Goal: Transaction & Acquisition: Purchase product/service

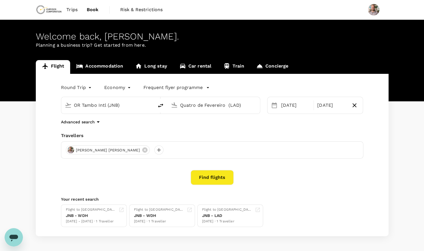
click at [71, 8] on span "Trips" at bounding box center [71, 9] width 11 height 7
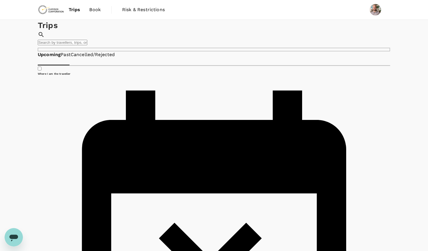
click at [92, 8] on span "Book" at bounding box center [94, 9] width 11 height 7
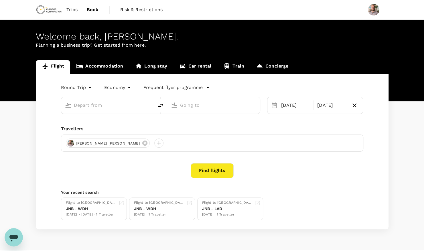
type input "oneway"
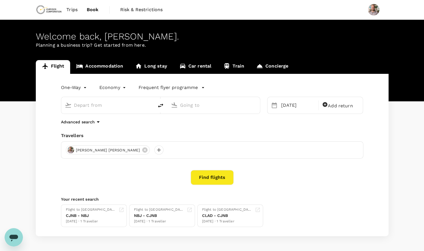
type input "[GEOGRAPHIC_DATA], [GEOGRAPHIC_DATA] (any)"
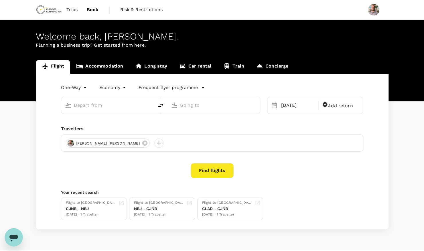
click at [277, 66] on link "Concierge" at bounding box center [272, 67] width 44 height 14
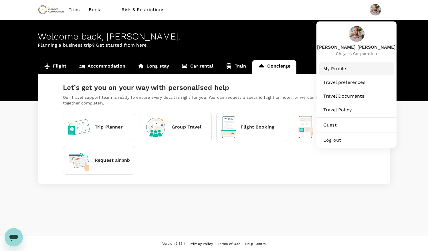
click at [340, 67] on span "My Profile" at bounding box center [356, 68] width 66 height 7
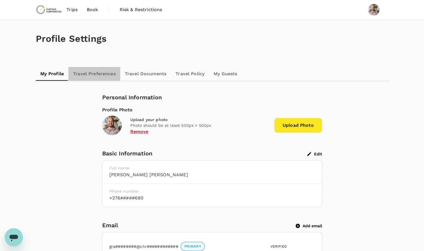
click at [97, 70] on link "Travel Preferences" at bounding box center [94, 74] width 52 height 14
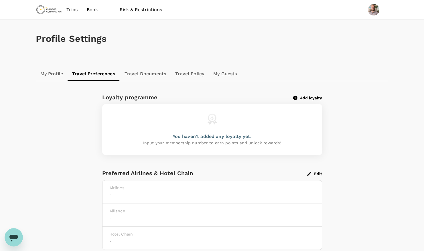
click at [152, 75] on link "Travel Documents" at bounding box center [145, 74] width 51 height 14
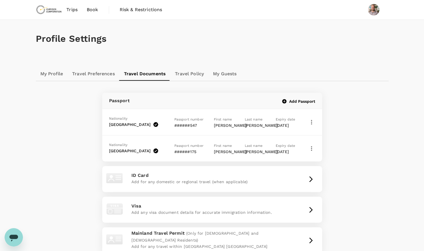
click at [179, 76] on link "Travel Policy" at bounding box center [189, 74] width 38 height 14
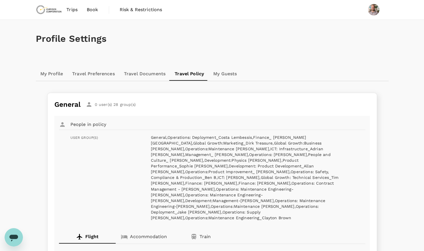
click at [92, 9] on span "Book" at bounding box center [92, 9] width 11 height 7
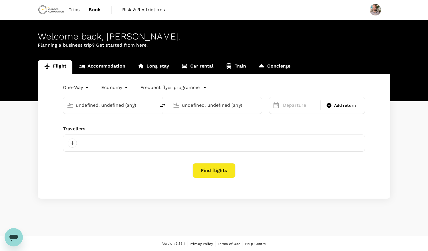
type input "[GEOGRAPHIC_DATA], [GEOGRAPHIC_DATA] (any)"
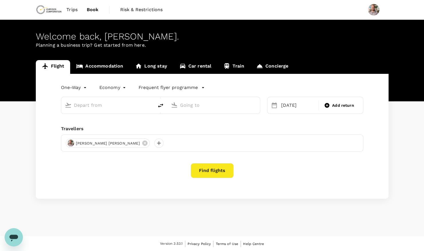
type input "Johannesburg, South Africa (any)"
type input "Luanda, Angola (any)"
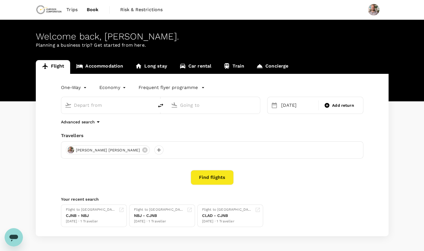
type input "Johannesburg, South Africa (any)"
type input "Luanda, Angola (any)"
click at [119, 104] on input "Johannesburg, South Africa (any)" at bounding box center [108, 105] width 68 height 9
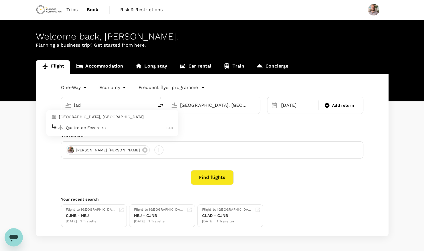
click at [95, 123] on div "Quatro de Fevereiro LAD" at bounding box center [112, 127] width 123 height 9
type input "Quatro de Fevereiro (LAD)"
click at [212, 102] on input "Luanda, Angola (any)" at bounding box center [214, 105] width 68 height 9
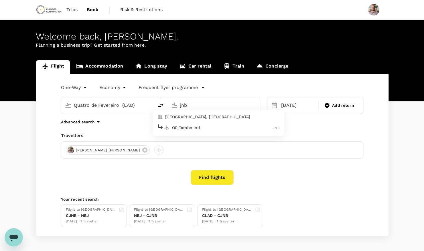
click at [204, 134] on ul "Johannesburg, South Africa OR Tambo Intl JNB" at bounding box center [219, 123] width 132 height 26
click at [187, 127] on p "OR Tambo Intl" at bounding box center [222, 128] width 101 height 6
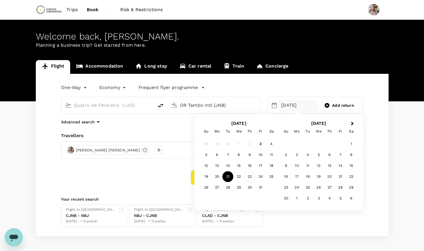
type input "OR Tambo Intl (JNB)"
click at [248, 177] on div "23" at bounding box center [249, 176] width 11 height 11
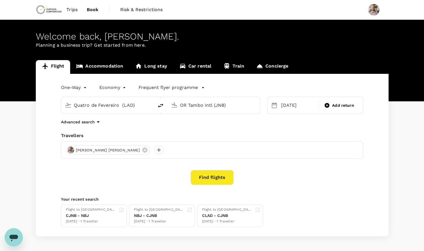
click at [225, 182] on button "Find flights" at bounding box center [212, 177] width 43 height 15
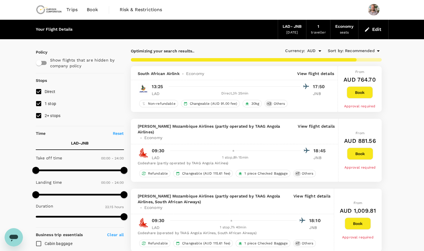
type input "3920"
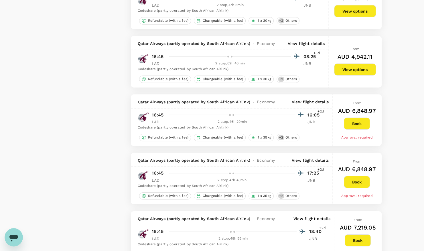
scroll to position [1059, 0]
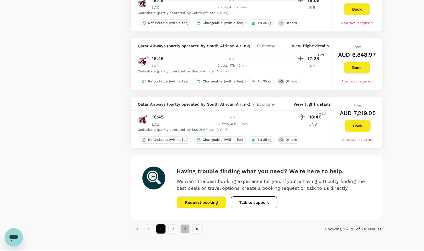
click at [183, 224] on button "Go to next page" at bounding box center [184, 228] width 9 height 9
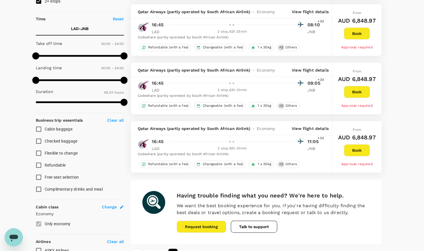
scroll to position [200, 0]
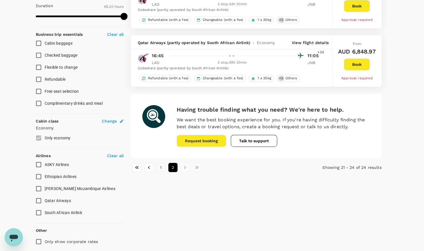
click at [160, 167] on button "1" at bounding box center [160, 167] width 9 height 9
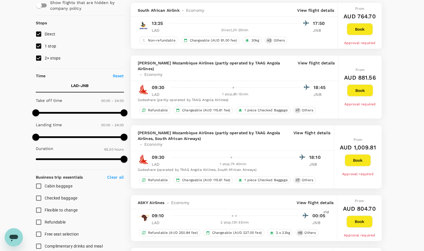
scroll to position [0, 0]
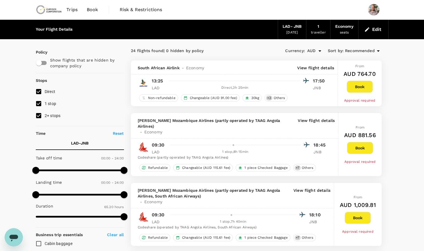
click at [11, 239] on icon "Open messaging window" at bounding box center [14, 237] width 10 height 10
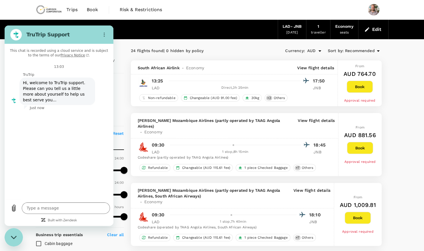
type textarea "x"
click at [52, 129] on form "Name 1 of 2 Next" at bounding box center [64, 132] width 80 height 36
click at [53, 124] on input "Name" at bounding box center [64, 129] width 80 height 12
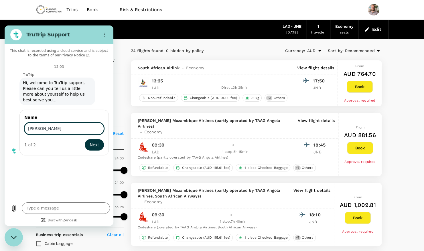
type input "Grant Woods"
click at [85, 139] on button "Next" at bounding box center [94, 144] width 19 height 11
type textarea "x"
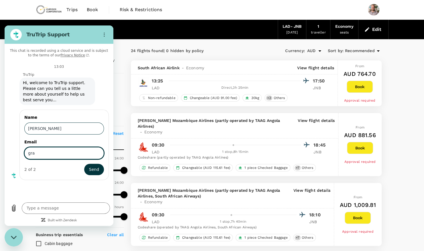
type input "grant.woods@chrysoscorp.com"
click at [96, 166] on span "Send" at bounding box center [94, 169] width 10 height 7
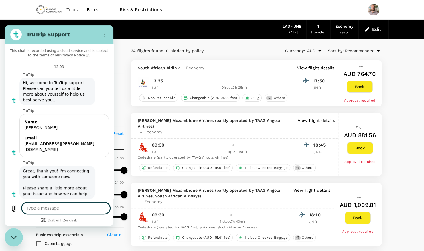
type textarea "x"
click at [375, 28] on button "Edit" at bounding box center [373, 29] width 21 height 9
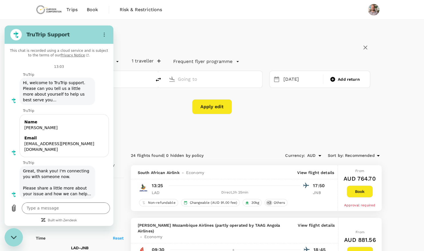
type input "Quatro de Fevereiro (LAD)"
type input "OR Tambo Intl (JNB)"
click at [65, 35] on h2 "TruTrip Support" at bounding box center [61, 34] width 70 height 7
click at [14, 240] on div "Close messaging window" at bounding box center [13, 237] width 17 height 17
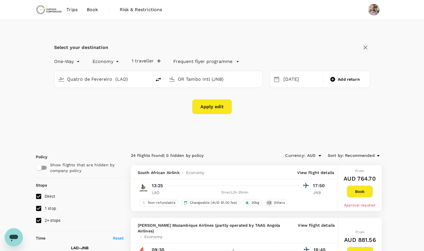
type textarea "x"
click at [97, 80] on input "Quatro de Fevereiro (LAD)" at bounding box center [103, 79] width 72 height 9
type input "nbj"
type textarea "x"
click at [117, 101] on p "Dr. Antonio Agostinho Neto Intl" at bounding box center [111, 102] width 101 height 6
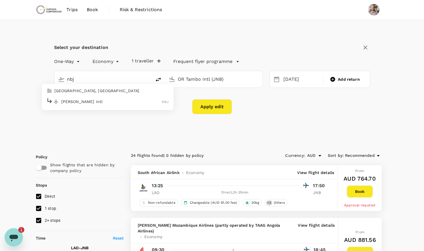
type input "Dr. Antonio Agostinho Neto Intl (NBJ)"
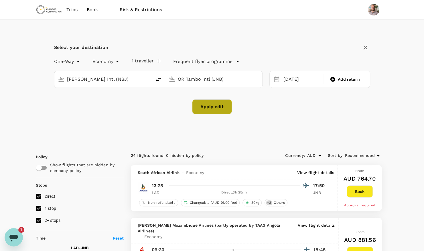
click at [209, 106] on button "Apply edit" at bounding box center [212, 106] width 40 height 15
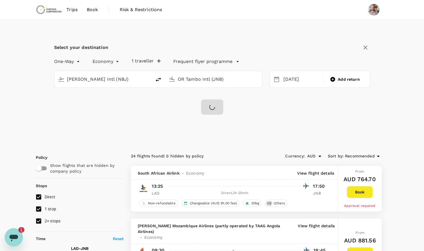
checkbox input "false"
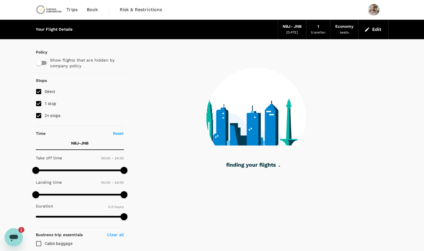
type input "630"
checkbox input "true"
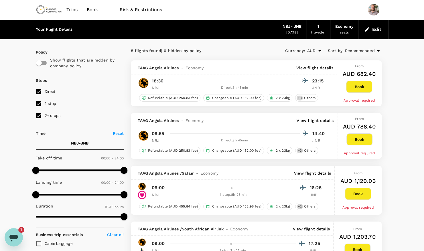
type textarea "x"
click at [376, 27] on button "Edit" at bounding box center [373, 29] width 21 height 9
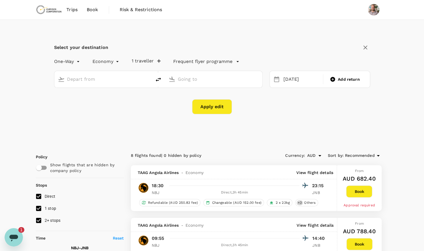
type input "Dr. Antonio Agostinho Neto Intl (NBJ)"
type input "OR Tambo Intl (JNB)"
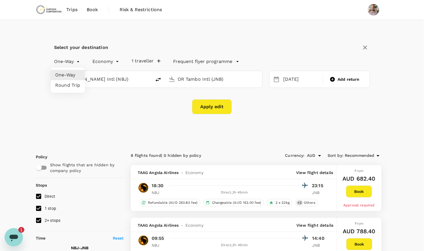
click at [72, 85] on li "Round Trip" at bounding box center [68, 85] width 34 height 10
type input "roundtrip"
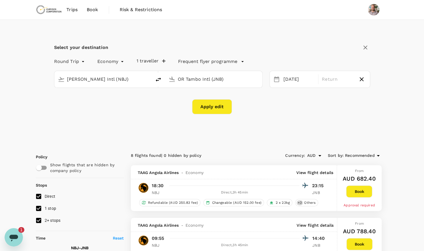
click at [95, 80] on input "Dr. Antonio Agostinho Neto Intl (NBJ)" at bounding box center [103, 79] width 72 height 9
click at [96, 96] on div "Round Trip roundtrip Economy economy 1 traveller Frequent flyer programme Dr. A…" at bounding box center [212, 85] width 316 height 60
click at [95, 81] on input "Dr. Antonio Agostinho Neto Intl (NBJ)" at bounding box center [103, 79] width 72 height 9
click at [112, 82] on input "Dr. Antonio Agostinho Neto Intl (NBJ)" at bounding box center [103, 79] width 72 height 9
click at [106, 103] on p "OR Tambo Intl" at bounding box center [111, 102] width 101 height 6
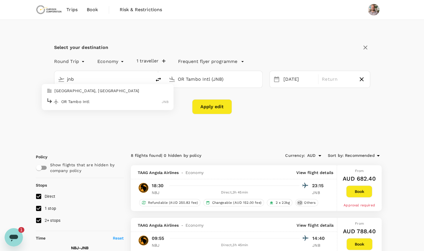
type input "OR Tambo Intl (JNB)"
click at [194, 78] on input "OR Tambo Intl (JNB)" at bounding box center [214, 79] width 72 height 9
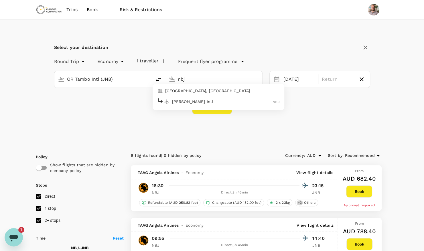
click at [198, 100] on p "Dr. Antonio Agostinho Neto Intl" at bounding box center [222, 102] width 101 height 6
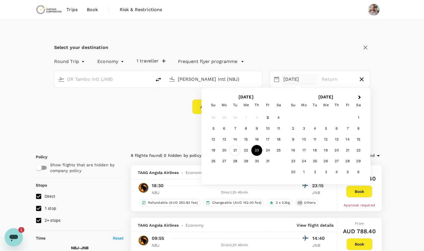
type input "Dr. Antonio Agostinho Neto Intl (NBJ)"
click at [237, 149] on div "21" at bounding box center [235, 150] width 11 height 11
click at [254, 151] on div "23" at bounding box center [256, 150] width 11 height 11
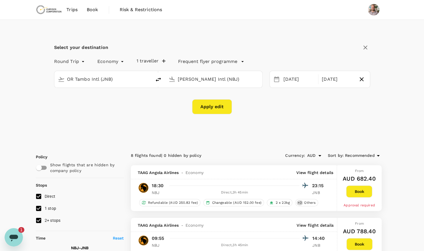
click at [218, 109] on button "Apply edit" at bounding box center [212, 106] width 40 height 15
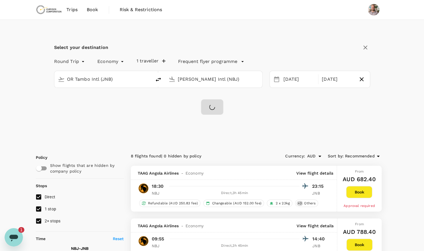
checkbox input "false"
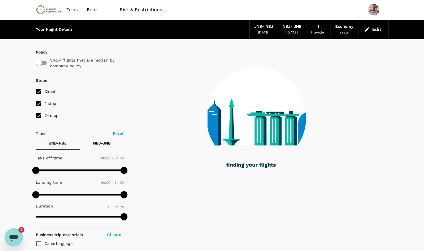
type input "675"
checkbox input "true"
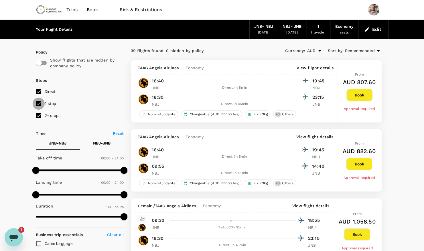
click at [40, 104] on input "1 stop" at bounding box center [39, 104] width 12 height 12
checkbox input "false"
click at [39, 117] on input "2+ stops" at bounding box center [39, 116] width 12 height 12
checkbox input "false"
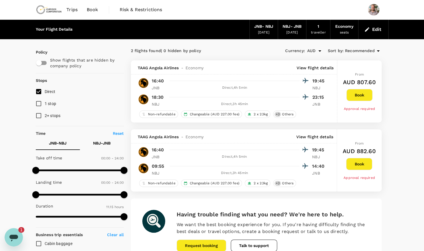
click at [320, 66] on p "View flight details" at bounding box center [315, 68] width 37 height 6
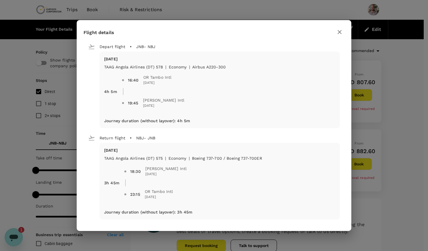
click at [339, 31] on icon "button" at bounding box center [339, 32] width 7 height 7
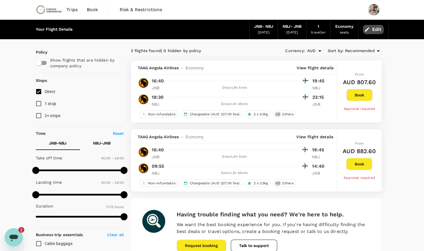
click at [371, 30] on button "Edit" at bounding box center [373, 29] width 21 height 9
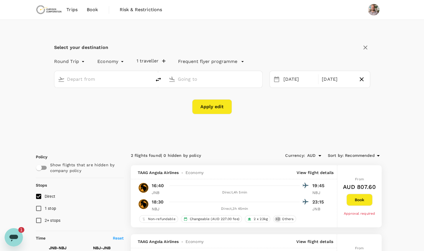
type input "OR Tambo Intl (JNB)"
type input "Dr. Antonio Agostinho Neto Intl (NBJ)"
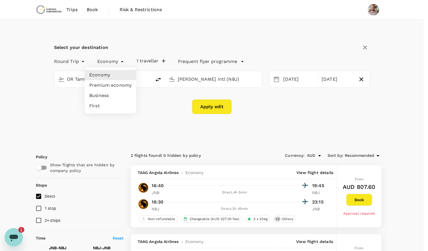
click at [119, 88] on li "Premium economy" at bounding box center [111, 85] width 52 height 10
type input "premium-economy"
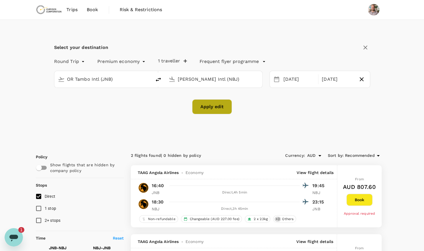
click at [223, 107] on button "Apply edit" at bounding box center [212, 106] width 40 height 15
checkbox input "false"
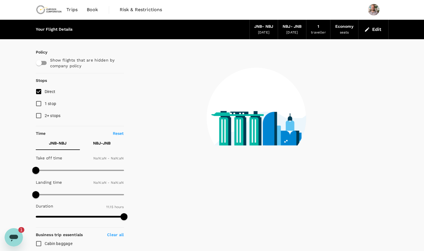
type input "1440"
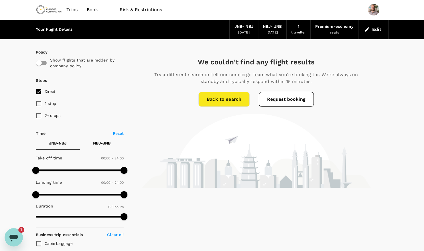
click at [370, 29] on icon "button" at bounding box center [367, 30] width 6 height 6
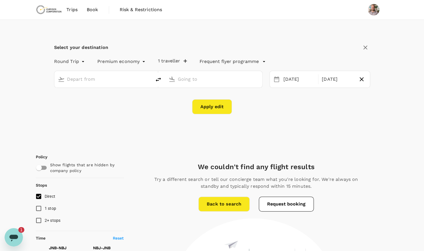
type input "OR Tambo Intl (JNB)"
type input "Dr. Antonio Agostinho Neto Intl (NBJ)"
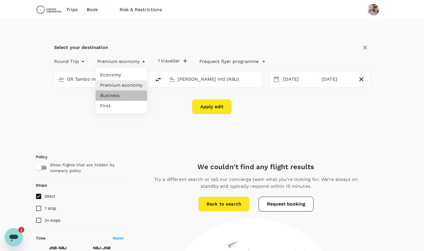
click at [127, 99] on li "Business" at bounding box center [122, 95] width 52 height 10
type input "business"
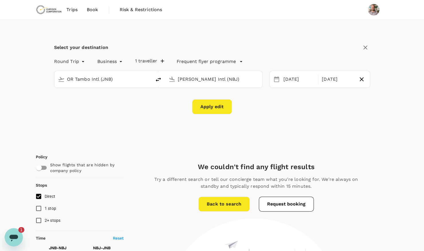
click at [213, 101] on button "Apply edit" at bounding box center [212, 106] width 40 height 15
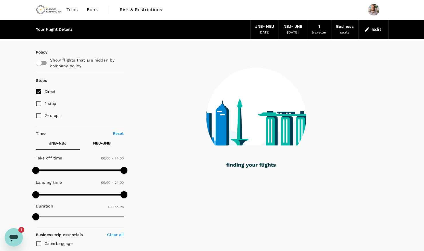
type input "675"
checkbox input "true"
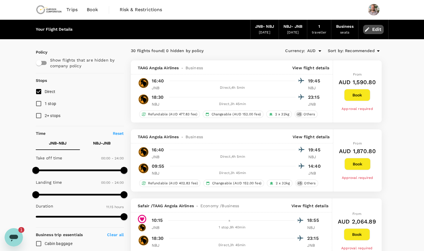
click at [371, 30] on button "Edit" at bounding box center [373, 29] width 21 height 9
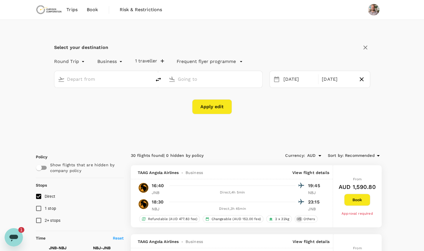
type input "OR Tambo Intl (JNB)"
click at [206, 80] on input "Dr. Antonio Agostinho Neto Intl (NBJ)" at bounding box center [214, 79] width 72 height 9
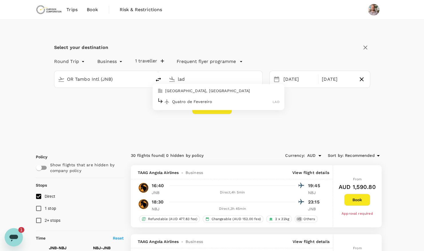
click at [209, 102] on p "Quatro de Fevereiro" at bounding box center [222, 102] width 101 height 6
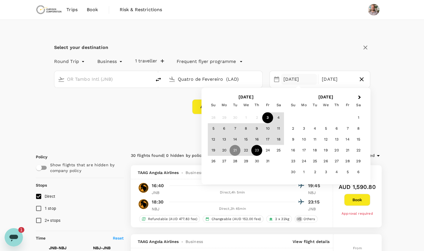
type input "Quatro de Fevereiro (LAD)"
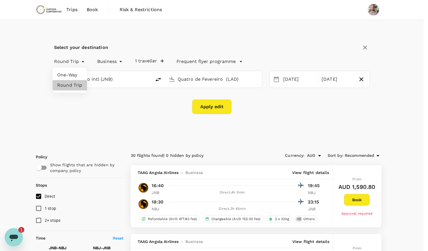
click at [77, 74] on li "One-Way" at bounding box center [70, 75] width 34 height 10
type input "oneway"
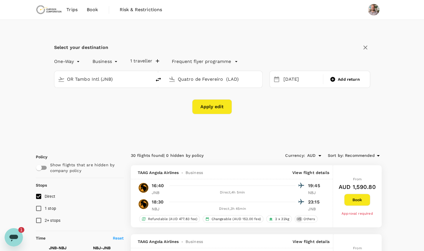
click at [215, 108] on button "Apply edit" at bounding box center [212, 106] width 40 height 15
checkbox input "false"
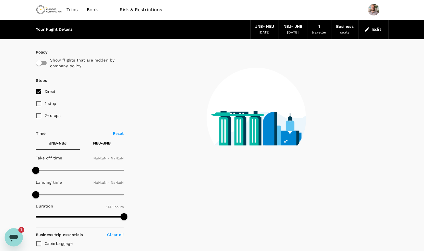
type input "1440"
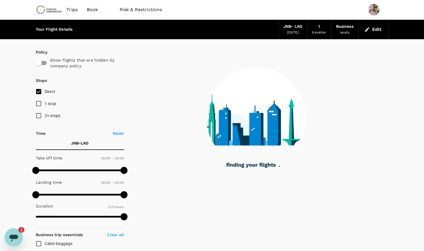
type input "1375"
checkbox input "true"
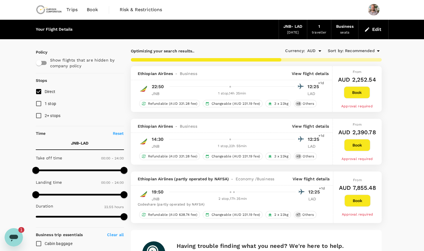
type input "2975"
checkbox input "false"
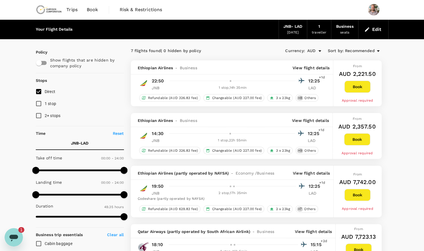
click at [38, 91] on input "Direct" at bounding box center [39, 92] width 12 height 12
click at [37, 91] on input "Direct" at bounding box center [39, 92] width 12 height 12
checkbox input "true"
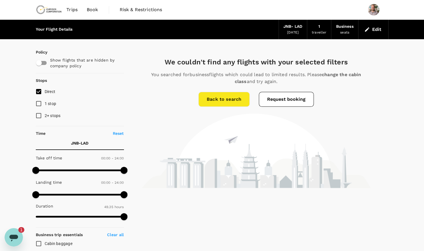
click at [371, 29] on button "Edit" at bounding box center [373, 29] width 21 height 9
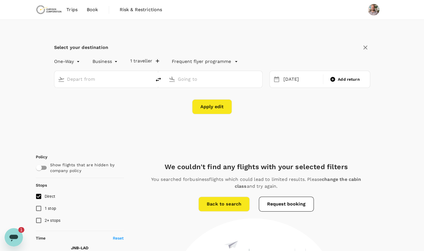
type input "OR Tambo Intl (JNB)"
type input "Quatro de Fevereiro (LAD)"
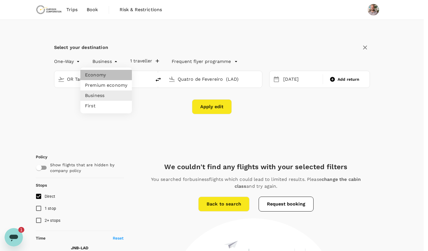
click at [108, 75] on li "Economy" at bounding box center [106, 75] width 52 height 10
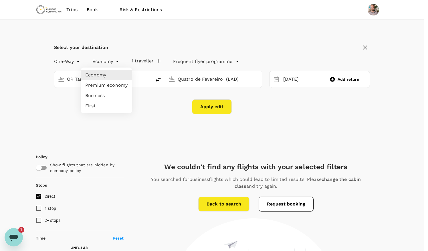
click at [111, 87] on li "Premium economy" at bounding box center [107, 85] width 52 height 10
type input "premium-economy"
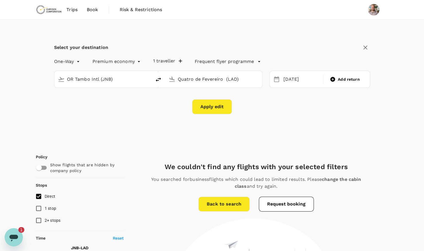
click at [222, 110] on button "Apply edit" at bounding box center [212, 106] width 40 height 15
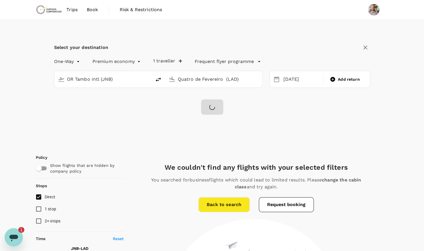
checkbox input "false"
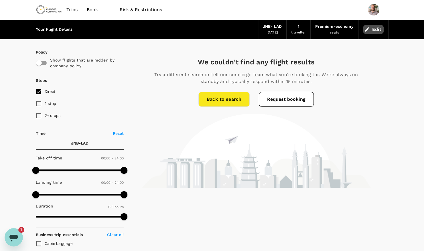
click at [375, 33] on button "Edit" at bounding box center [373, 29] width 21 height 9
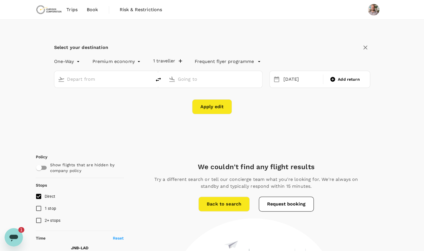
type input "OR Tambo Intl (JNB)"
type input "Quatro de Fevereiro (LAD)"
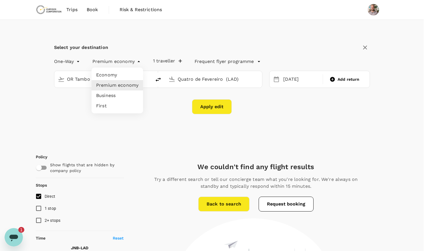
click at [131, 77] on li "Economy" at bounding box center [118, 75] width 52 height 10
type input "economy"
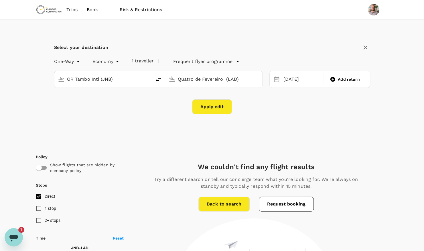
click at [220, 108] on button "Apply edit" at bounding box center [212, 106] width 40 height 15
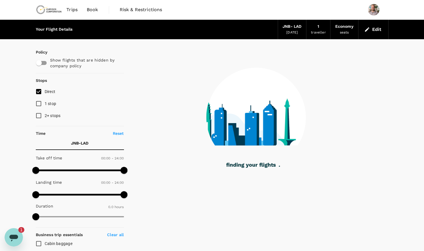
type input "1375"
checkbox input "true"
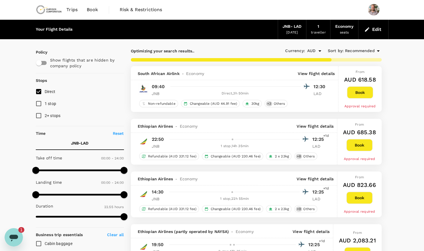
type input "3115"
click at [368, 94] on button "Book" at bounding box center [360, 92] width 26 height 12
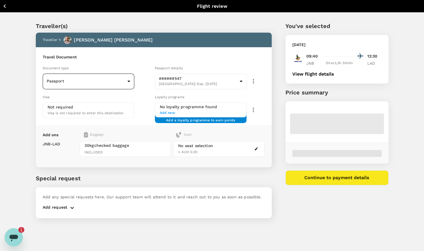
click at [118, 82] on body "Back to flight results Flight review Traveller(s) Traveller 1 : Grant Royce Woo…" at bounding box center [212, 133] width 424 height 266
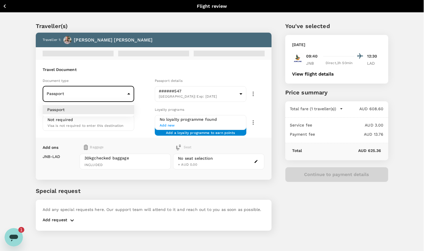
click at [123, 90] on div at bounding box center [214, 125] width 428 height 251
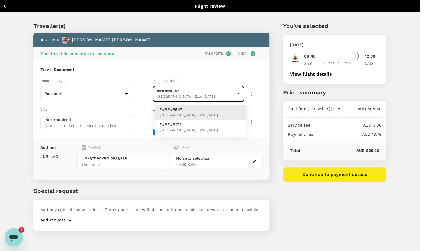
click at [198, 94] on body "Back to flight results Flight review Traveller(s) Traveller 1 : Grant Royce Woo…" at bounding box center [212, 133] width 424 height 266
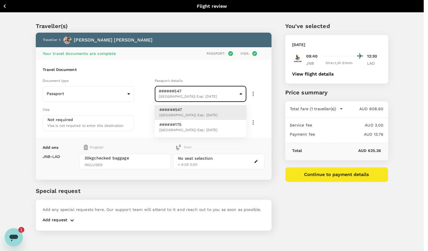
click at [198, 94] on div at bounding box center [214, 125] width 428 height 251
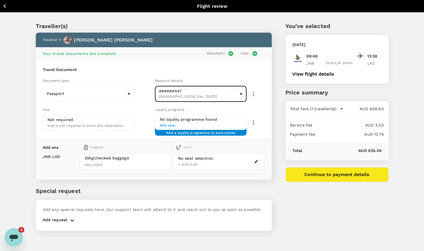
type textarea "x"
click at [164, 125] on span "Add new" at bounding box center [201, 126] width 82 height 6
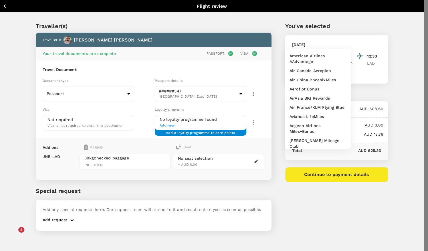
type input "s"
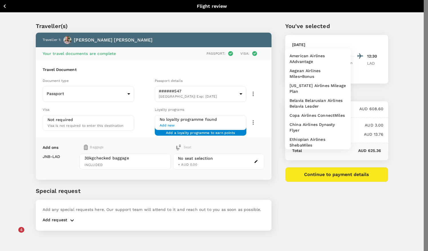
type input "a"
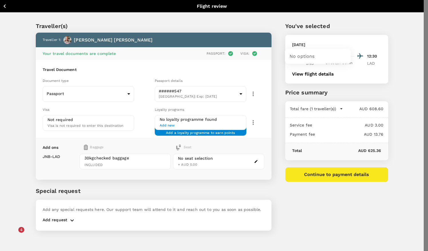
type input "s"
type input "airlink"
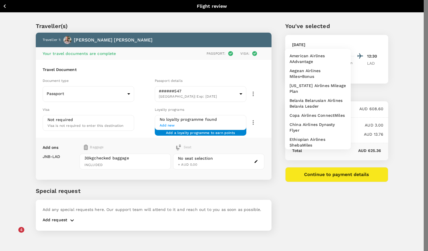
type input "a"
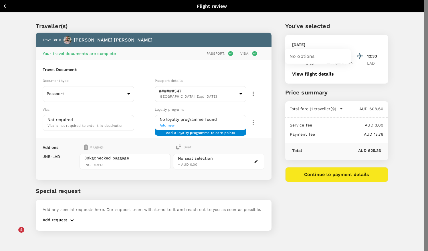
type input "s"
paste input "002421650"
type input "002421650"
drag, startPoint x: 292, startPoint y: 74, endPoint x: 292, endPoint y: 70, distance: 3.4
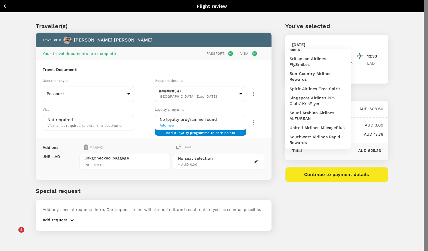
scroll to position [239, 0]
drag, startPoint x: 307, startPoint y: 41, endPoint x: 282, endPoint y: 39, distance: 24.7
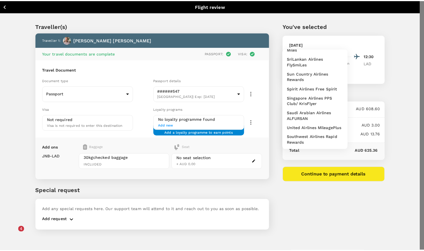
scroll to position [0, 0]
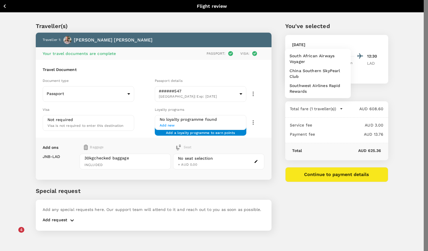
type input "s"
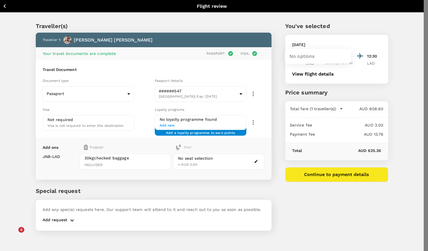
type input "skybucks"
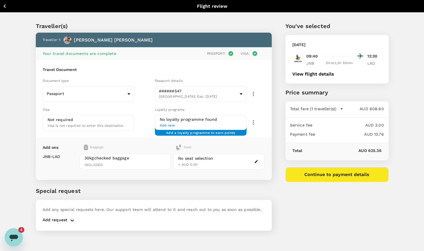
click at [16, 234] on icon "Open messaging window, 4 unread messages" at bounding box center [14, 237] width 10 height 10
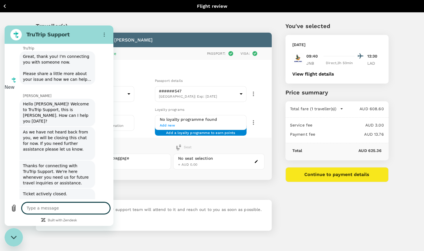
scroll to position [153, 0]
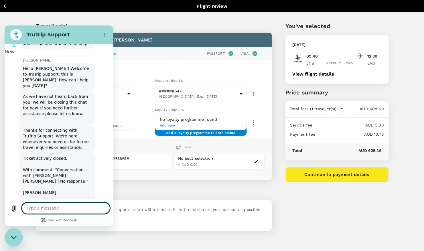
type textarea "x"
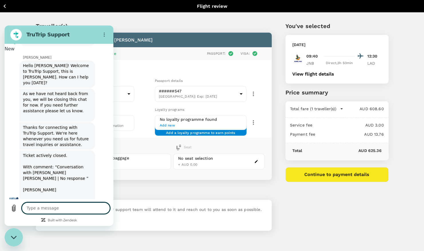
type textarea "S"
type textarea "x"
type textarea "So"
type textarea "x"
type textarea "Sor"
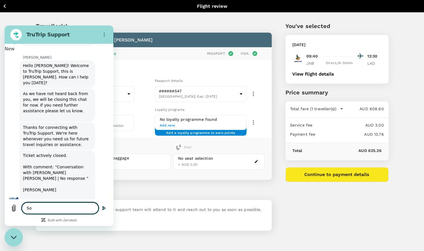
type textarea "x"
type textarea "Sorr"
type textarea "x"
type textarea "Sorry"
type textarea "x"
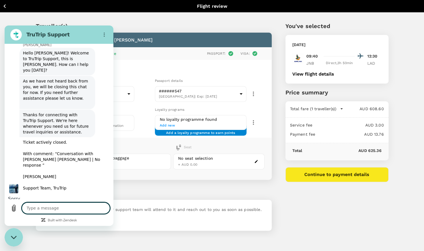
type textarea "x"
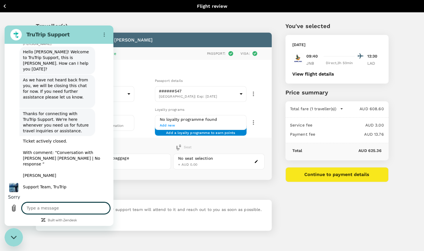
type textarea "I"
type textarea "x"
type textarea "I"
type textarea "x"
type textarea "I m"
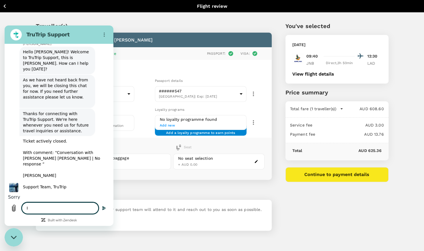
type textarea "x"
type textarea "I mi"
type textarea "x"
type textarea "I mis"
type textarea "x"
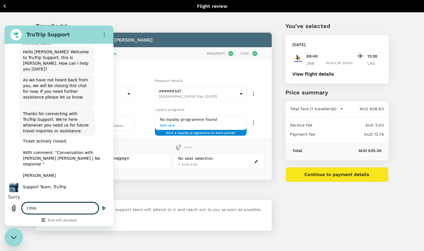
type textarea "I miss"
type textarea "x"
type textarea "I misse"
type textarea "x"
type textarea "I missed"
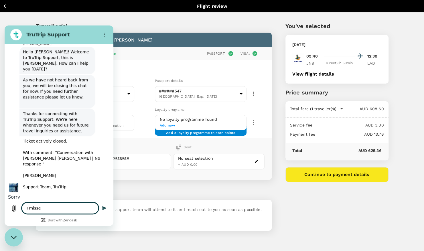
type textarea "x"
type textarea "I missed"
type textarea "x"
type textarea "I missed a"
type textarea "x"
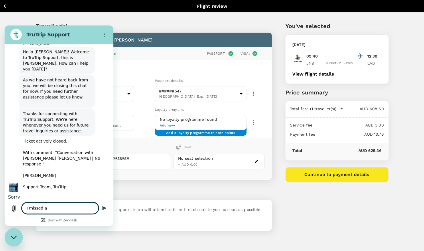
type textarea "I missed al"
type textarea "x"
type textarea "I missed all"
type textarea "x"
type textarea "I missed all"
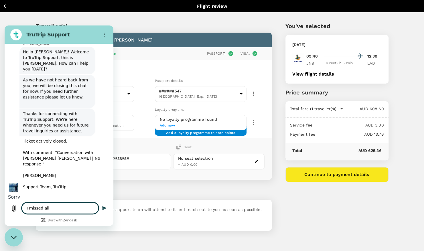
type textarea "x"
type textarea "I missed all o"
type textarea "x"
type textarea "I missed all of"
type textarea "x"
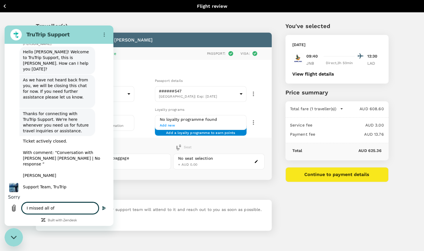
type textarea "I missed all of"
type textarea "x"
type textarea "I missed all of t"
type textarea "x"
type textarea "I missed all of th"
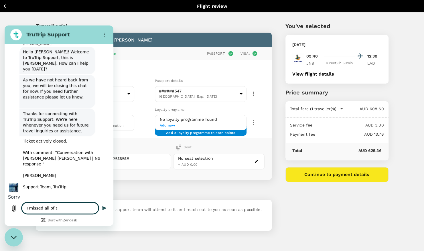
type textarea "x"
type textarea "I missed all of the"
type textarea "x"
type textarea "I missed all of the"
type textarea "x"
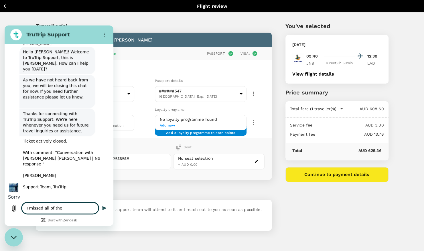
type textarea "I missed all of the m"
type textarea "x"
type textarea "I missed all of the me"
type textarea "x"
type textarea "I missed all of the mes"
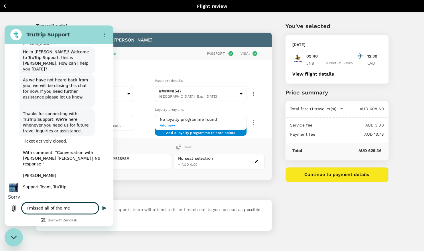
type textarea "x"
type textarea "I missed all of the mess"
type textarea "x"
type textarea "I missed all of the messa"
type textarea "x"
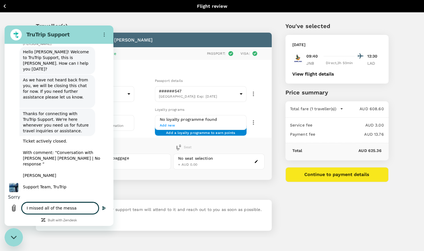
type textarea "I missed all of the messag"
type textarea "x"
type textarea "I missed all of the message"
type textarea "x"
type textarea "I missed all of the messages"
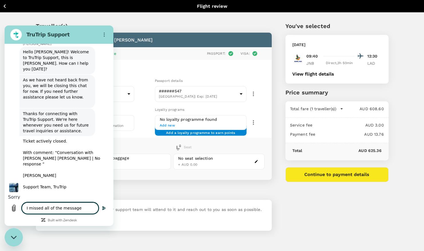
type textarea "x"
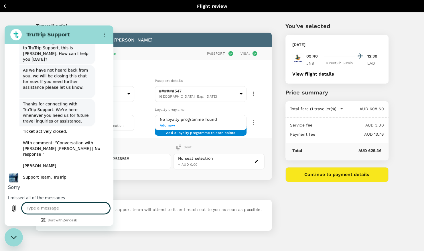
scroll to position [177, 0]
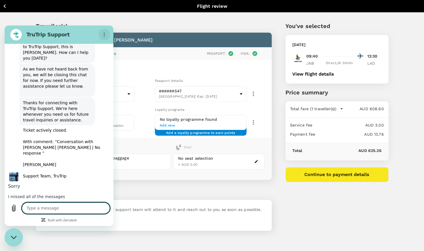
click at [104, 33] on circle "Options menu" at bounding box center [104, 33] width 1 height 1
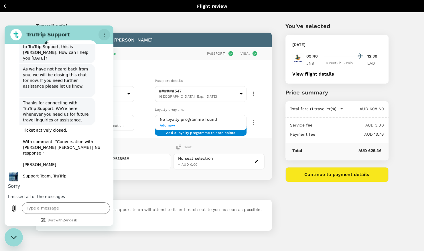
click at [104, 33] on circle "Options menu" at bounding box center [104, 33] width 1 height 1
click at [68, 36] on h2 "TruTrip Support" at bounding box center [61, 34] width 70 height 7
click at [11, 244] on div "Close messaging window" at bounding box center [13, 237] width 17 height 17
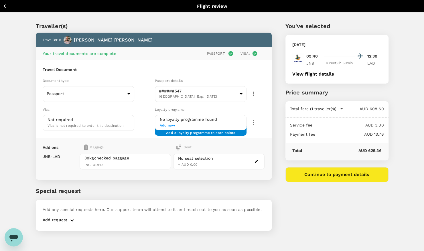
click at [11, 240] on icon "Open messaging window" at bounding box center [13, 238] width 9 height 7
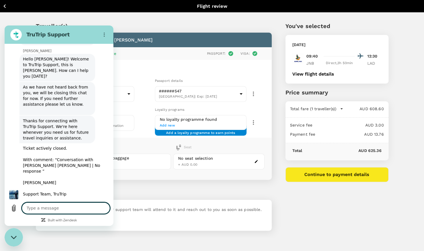
scroll to position [168, 0]
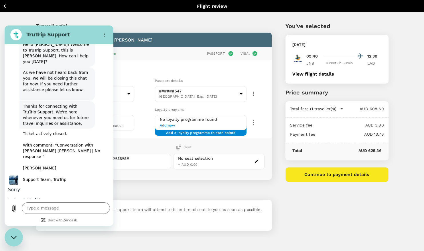
click at [161, 142] on div "Add ons Baggage Seat JNB - LAD 30kg checked baggage INCLUDED No seat selection …" at bounding box center [154, 159] width 236 height 42
click at [12, 242] on div "Close messaging window" at bounding box center [13, 237] width 17 height 17
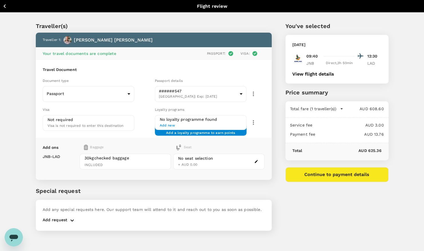
click at [18, 236] on icon "Open messaging window" at bounding box center [14, 237] width 10 height 10
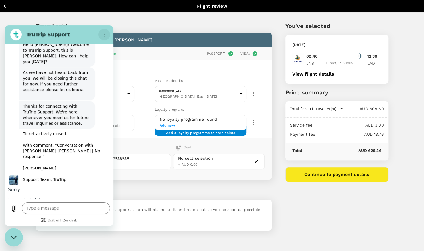
click at [104, 32] on button "Options menu" at bounding box center [103, 34] width 11 height 11
click at [18, 34] on figure at bounding box center [15, 34] width 11 height 11
click at [32, 32] on h2 "TruTrip Support" at bounding box center [61, 34] width 70 height 7
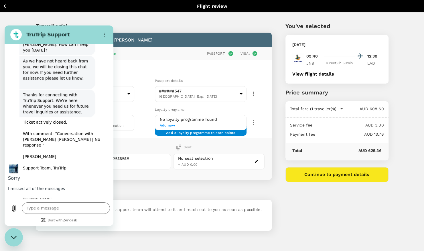
scroll to position [179, 0]
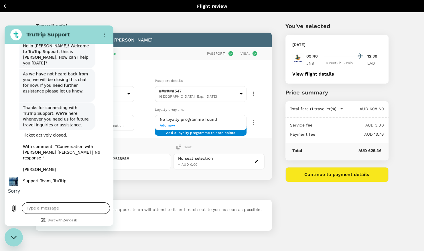
click at [70, 213] on textarea at bounding box center [66, 207] width 88 height 11
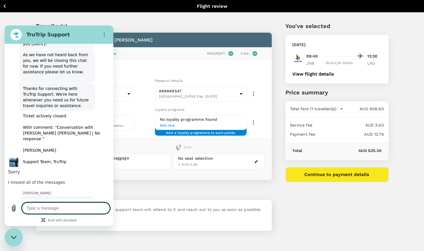
scroll to position [187, 0]
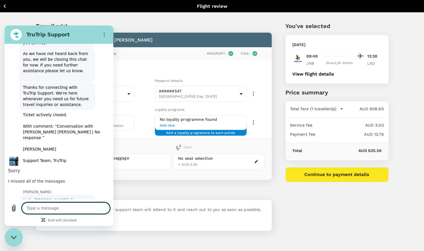
type textarea "x"
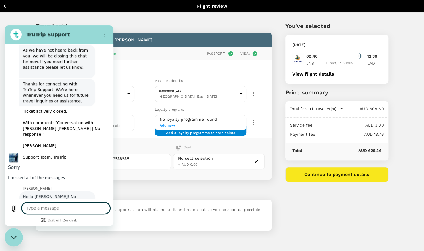
scroll to position [190, 0]
type textarea "O"
type textarea "x"
type textarea "OK"
type textarea "x"
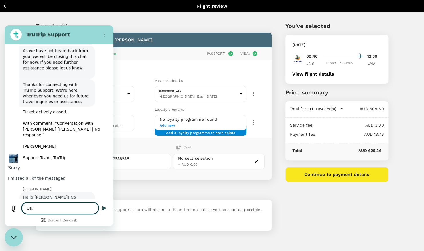
type textarea "OK"
type textarea "x"
type textarea "OK g"
type textarea "x"
type textarea "OK gr"
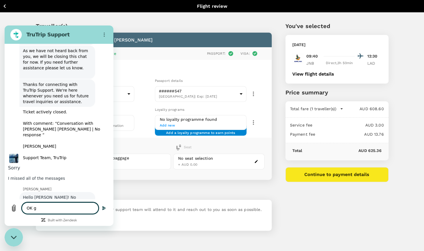
type textarea "x"
type textarea "OK gre"
type textarea "x"
type textarea "OK grea"
type textarea "x"
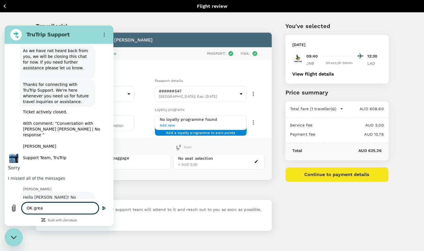
type textarea "OK great"
type textarea "x"
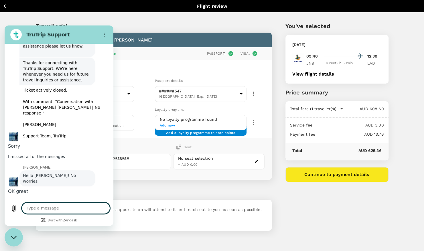
type textarea "x"
type textarea "T"
type textarea "x"
type textarea "Th"
type textarea "x"
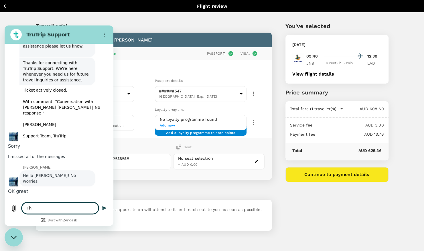
type textarea "Tha"
type textarea "x"
type textarea "Than"
type textarea "x"
type textarea "Thank"
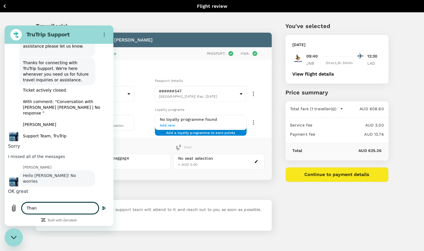
type textarea "x"
type textarea "Thank"
type textarea "x"
type textarea "Thank y"
type textarea "x"
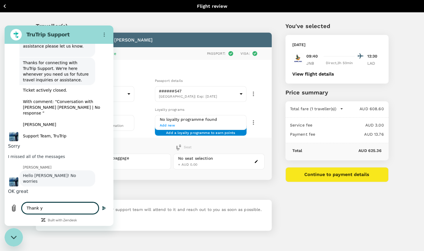
type textarea "Thank yo"
type textarea "x"
type textarea "Thank you"
type textarea "x"
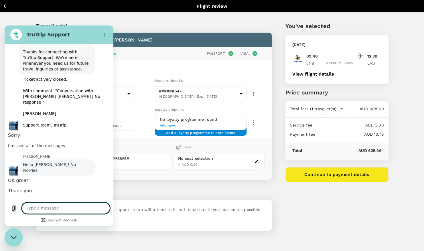
type textarea "x"
type textarea "I"
type textarea "x"
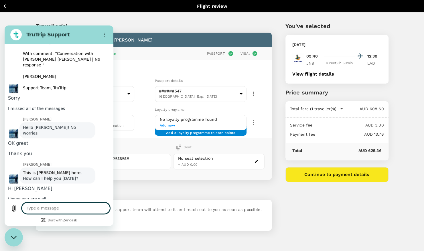
scroll to position [261, 0]
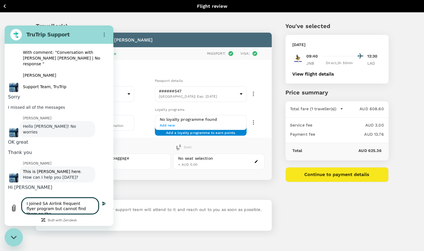
click at [92, 209] on textarea "I joined SA Airlink frequent flyer program but cannot find them on the" at bounding box center [60, 206] width 77 height 16
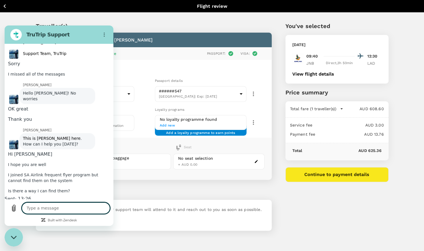
scroll to position [294, 0]
click at [170, 126] on span "Add new" at bounding box center [201, 126] width 82 height 6
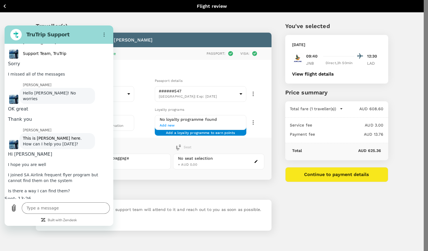
click at [321, 57] on p "South African Airways Voyager" at bounding box center [318, 58] width 57 height 11
paste input "500790643"
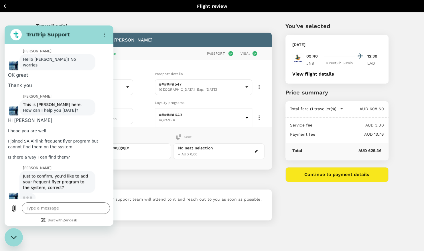
scroll to position [327, 0]
click at [56, 209] on textarea at bounding box center [66, 207] width 88 height 11
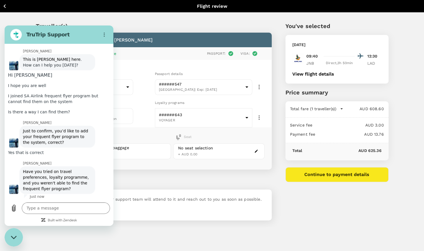
scroll to position [374, 0]
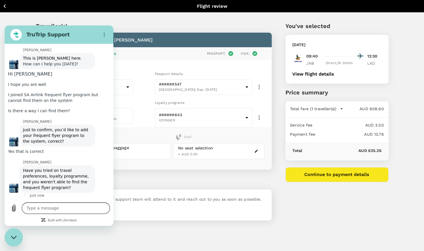
click at [61, 213] on textarea at bounding box center [66, 207] width 88 height 11
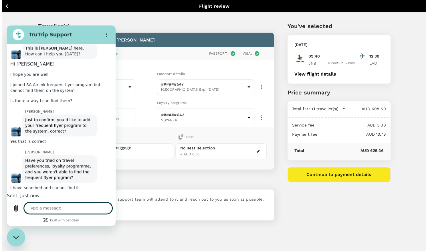
scroll to position [388, 0]
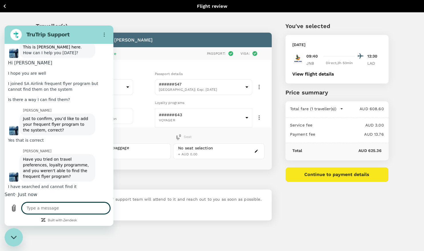
click at [256, 121] on icon "button" at bounding box center [259, 117] width 7 height 7
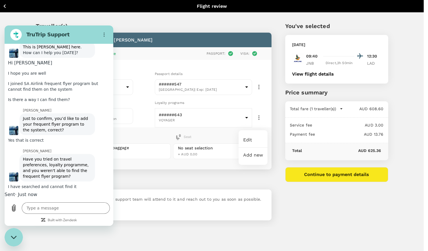
click at [243, 155] on li "Add new" at bounding box center [253, 155] width 29 height 10
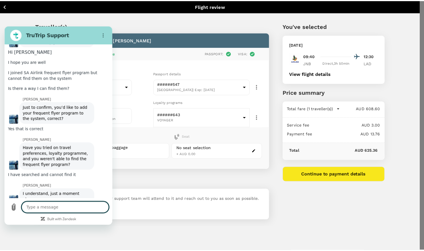
scroll to position [407, 0]
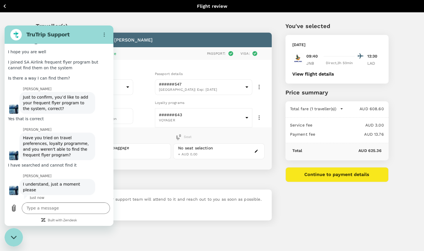
click at [42, 202] on div "Type a message x" at bounding box center [59, 212] width 109 height 27
click at [44, 207] on textarea at bounding box center [66, 207] width 88 height 11
paste textarea "https://skybucks.flyairlink.com/en/za/"
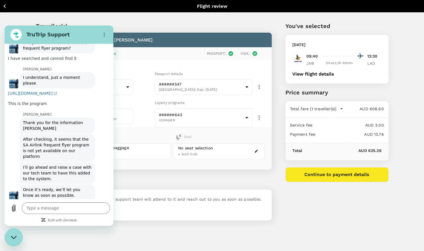
scroll to position [515, 0]
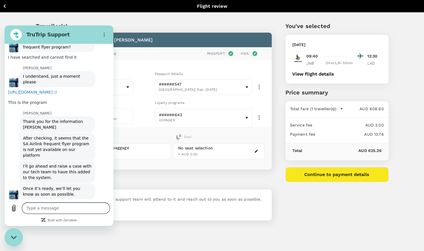
click at [62, 208] on textarea at bounding box center [66, 207] width 88 height 11
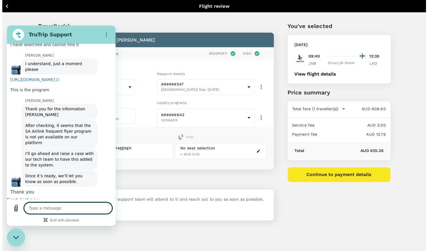
scroll to position [529, 0]
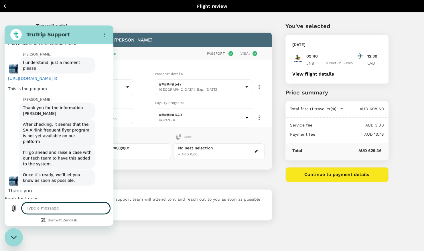
click at [179, 185] on p "Special request" at bounding box center [154, 180] width 236 height 9
click at [67, 31] on h2 "TruTrip Support" at bounding box center [61, 34] width 70 height 7
click at [105, 36] on icon "Options menu" at bounding box center [104, 34] width 5 height 5
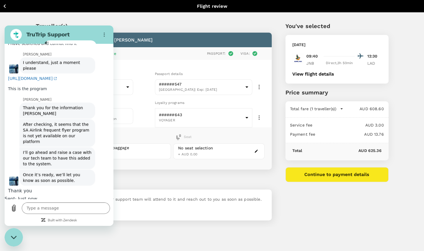
click at [198, 219] on div "Add any special requests here. Our support team will attend to it and reach out…" at bounding box center [154, 204] width 236 height 31
click at [9, 240] on div "Close messaging window" at bounding box center [13, 237] width 17 height 17
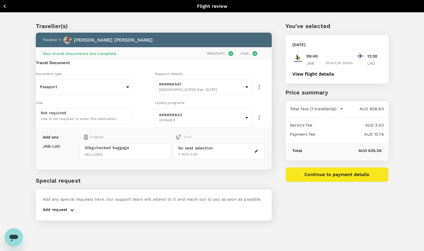
click at [257, 153] on icon "button" at bounding box center [256, 151] width 4 height 4
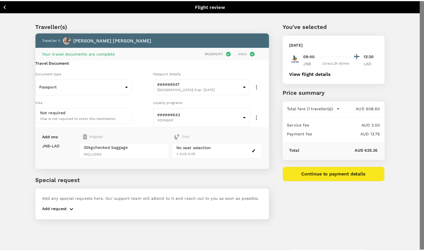
scroll to position [210, 0]
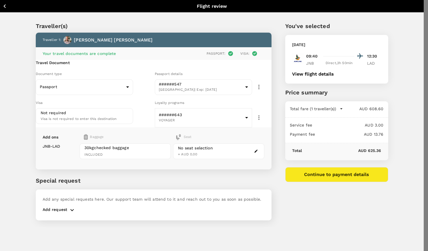
click at [112, 169] on p "Select" at bounding box center [78, 172] width 68 height 6
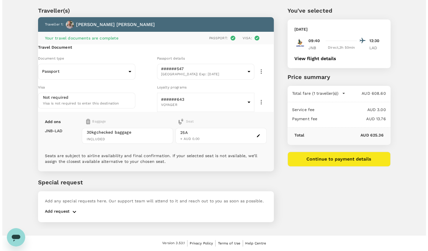
scroll to position [30, 0]
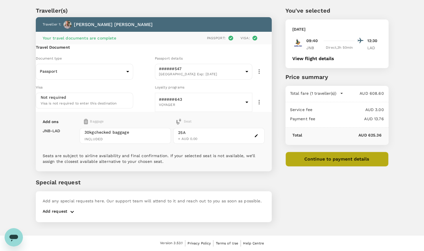
click at [334, 152] on button "Continue to payment details" at bounding box center [336, 159] width 103 height 15
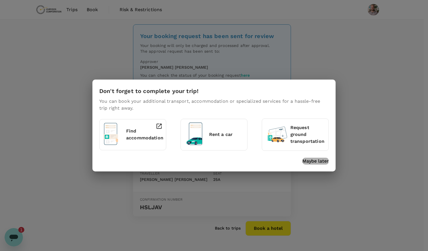
click at [319, 163] on p "Maybe later" at bounding box center [316, 161] width 26 height 7
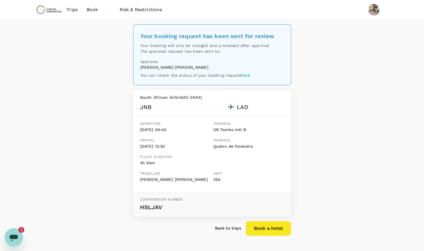
click at [93, 6] on span "Book" at bounding box center [92, 9] width 11 height 7
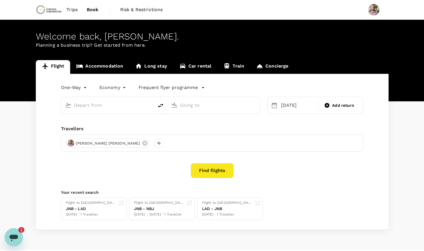
type input "[PERSON_NAME] Intl (NBJ)"
type input "OR Tambo Intl (JNB)"
type input "[PERSON_NAME] Intl (NBJ)"
type input "OR Tambo Intl (JNB)"
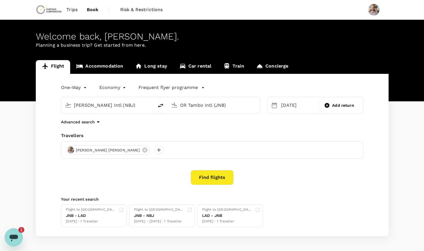
click at [218, 179] on button "Find flights" at bounding box center [212, 177] width 43 height 15
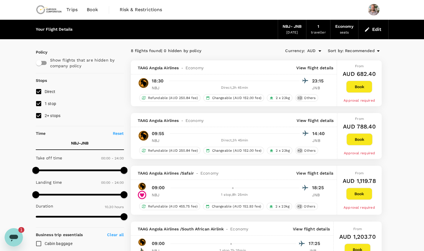
click at [359, 87] on button "Book" at bounding box center [359, 87] width 26 height 12
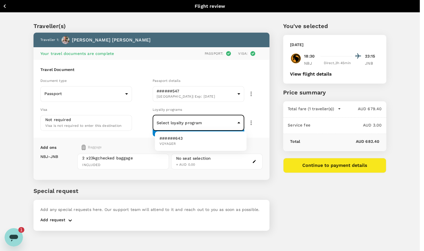
click at [198, 123] on body "Back to flight results Flight review Traveller(s) Traveller 1 : Grant Royce Woo…" at bounding box center [212, 133] width 424 height 266
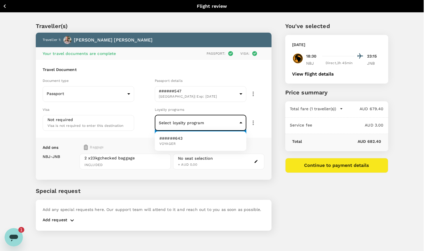
click at [198, 123] on div at bounding box center [214, 125] width 428 height 251
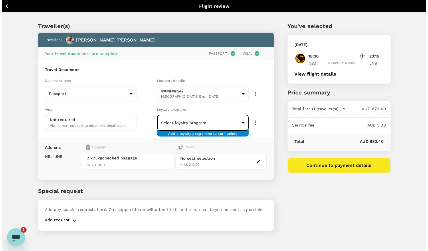
scroll to position [15, 0]
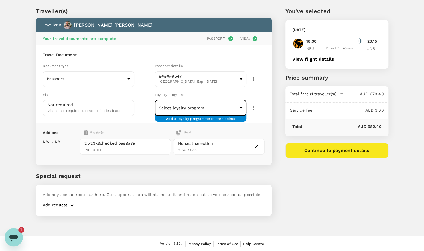
click at [228, 150] on div "No seat selection + AUD 0.00" at bounding box center [218, 147] width 91 height 16
click at [255, 145] on icon "button" at bounding box center [256, 147] width 4 height 4
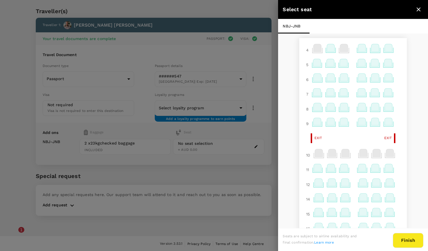
scroll to position [106, 0]
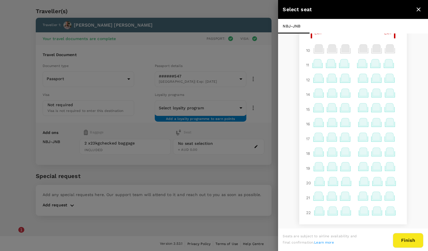
click at [314, 214] on icon at bounding box center [319, 211] width 11 height 11
click at [408, 236] on button "Finish" at bounding box center [408, 240] width 31 height 15
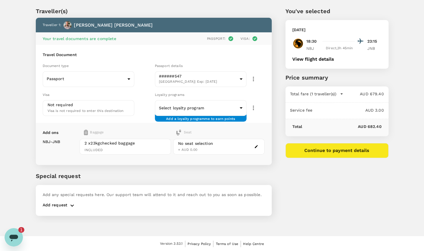
click at [255, 145] on icon "button" at bounding box center [256, 147] width 4 height 4
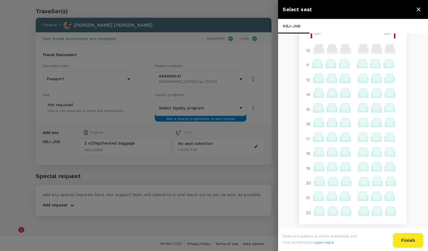
click at [316, 210] on icon at bounding box center [320, 210] width 8 height 7
click at [386, 196] on p "Select" at bounding box center [388, 198] width 13 height 6
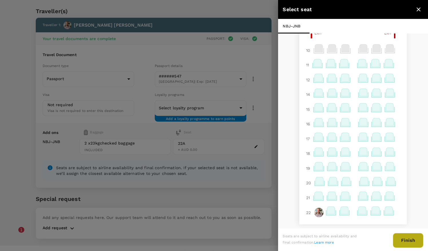
drag, startPoint x: 404, startPoint y: 240, endPoint x: 398, endPoint y: 241, distance: 5.8
click at [404, 240] on button "Finish" at bounding box center [408, 240] width 31 height 15
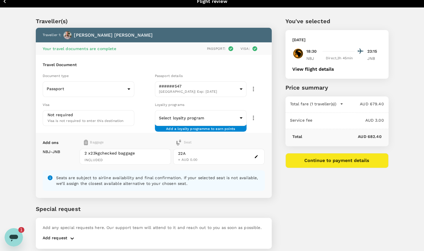
scroll to position [0, 0]
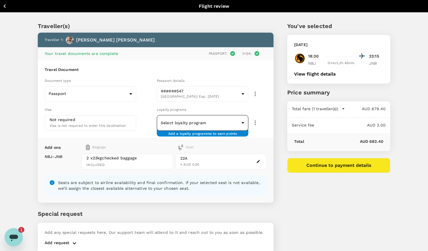
click at [239, 123] on body "Back to flight results Flight review Traveller(s) Traveller 1 : Grant Royce Woo…" at bounding box center [214, 138] width 428 height 276
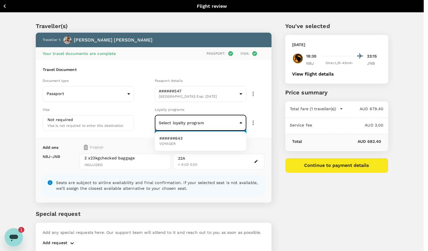
click at [239, 123] on div at bounding box center [214, 125] width 428 height 251
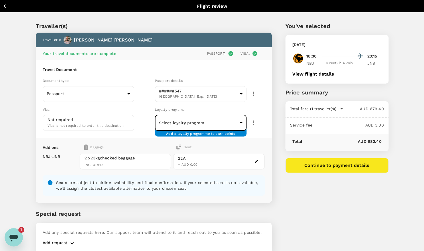
click at [349, 168] on button "Continue to payment details" at bounding box center [336, 165] width 103 height 15
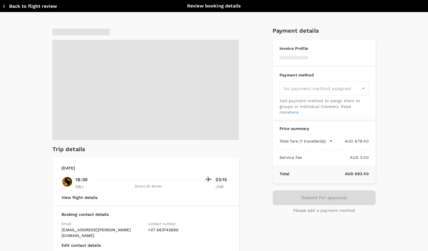
type input "9c4289b1-14a3-4119-8736-521306e5ca8f"
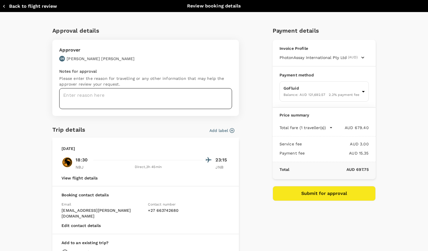
click at [132, 97] on textarea at bounding box center [145, 98] width 173 height 21
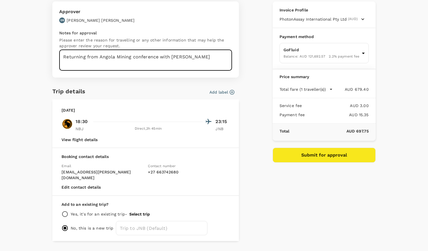
scroll to position [48, 0]
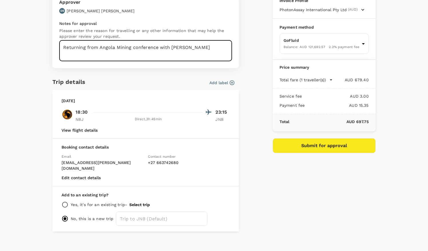
type textarea "Returning from Angola Mining conference with Emmanuel"
click at [327, 148] on button "Submit for approval" at bounding box center [324, 145] width 103 height 15
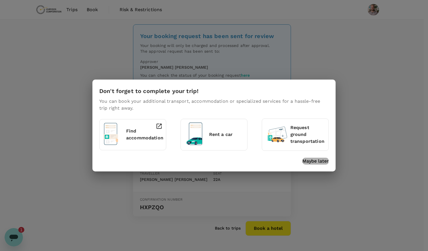
click at [318, 160] on p "Maybe later" at bounding box center [316, 161] width 26 height 7
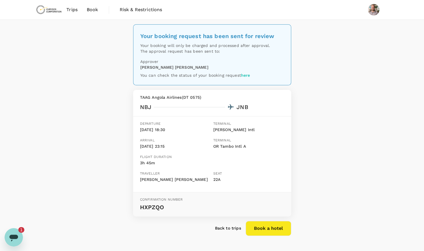
click at [93, 13] on span "Book" at bounding box center [92, 9] width 11 height 7
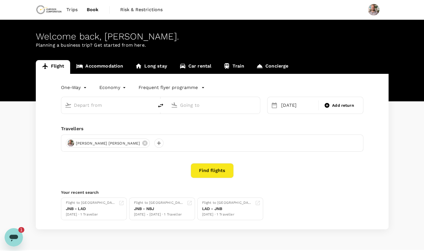
type input "[PERSON_NAME] Intl (NBJ)"
type input "OR Tambo Intl (JNB)"
type input "[PERSON_NAME] Intl (NBJ)"
type input "OR Tambo Intl (JNB)"
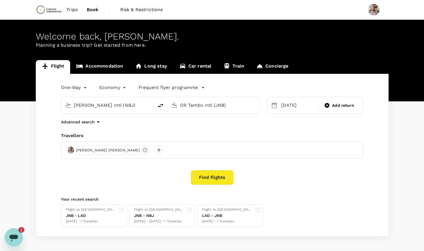
click at [76, 6] on link "Trips" at bounding box center [72, 9] width 20 height 19
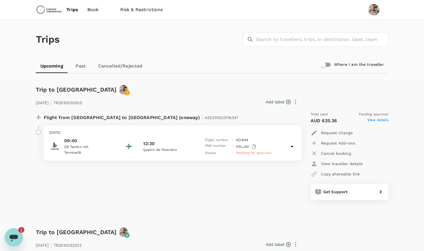
click at [94, 12] on span "Book" at bounding box center [92, 9] width 11 height 7
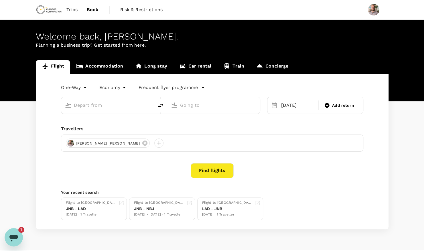
type input "[PERSON_NAME] Intl (NBJ)"
type input "OR Tambo Intl (JNB)"
type input "[PERSON_NAME] Intl (NBJ)"
type input "OR Tambo Intl (JNB)"
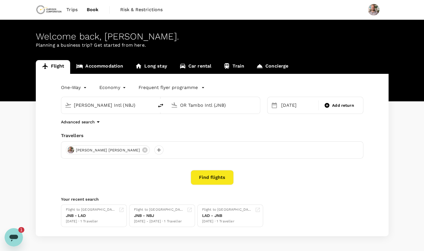
click at [110, 102] on input "[PERSON_NAME] Intl (NBJ)" at bounding box center [108, 105] width 68 height 9
click at [119, 132] on div "OR Tambo Intl JNB" at bounding box center [112, 127] width 123 height 9
type input "OR Tambo Intl (JNB)"
click at [198, 104] on input "OR Tambo Intl (JNB)" at bounding box center [214, 105] width 68 height 9
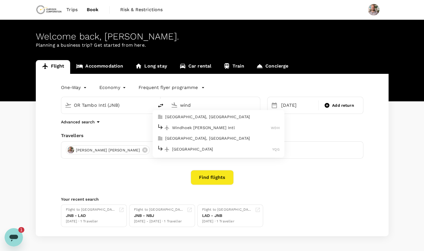
click at [214, 130] on p "Windhoek [PERSON_NAME] Intl" at bounding box center [221, 128] width 99 height 6
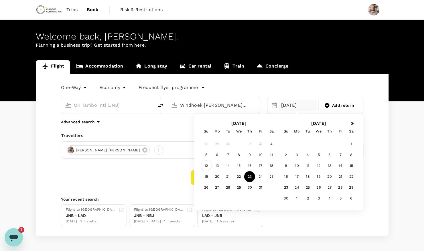
type input "Windhoek Hosea Kutako Intl (WDH)"
click at [206, 166] on div "12" at bounding box center [206, 165] width 11 height 11
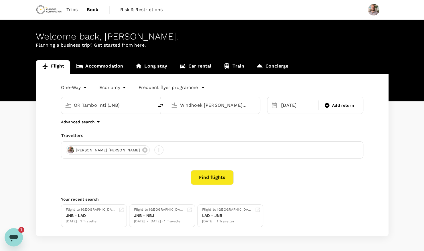
click at [77, 88] on body "Trips Book Risk & Restrictions Welcome back , Grant Royce . Planning a business…" at bounding box center [212, 136] width 424 height 272
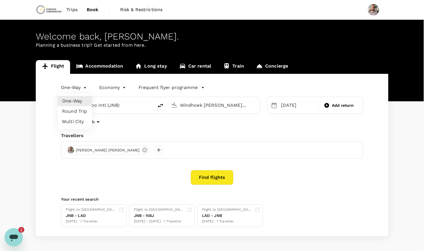
click at [79, 112] on li "Round Trip" at bounding box center [75, 111] width 34 height 10
type input "roundtrip"
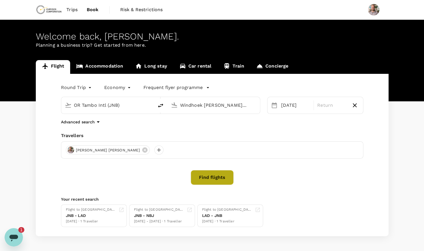
click at [210, 179] on button "Find flights" at bounding box center [212, 177] width 43 height 15
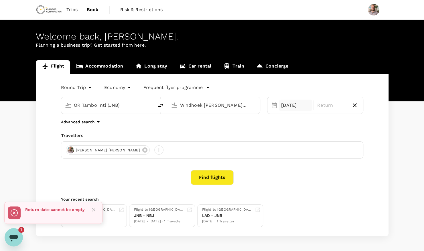
click at [289, 105] on div "12 Oct" at bounding box center [296, 105] width 34 height 11
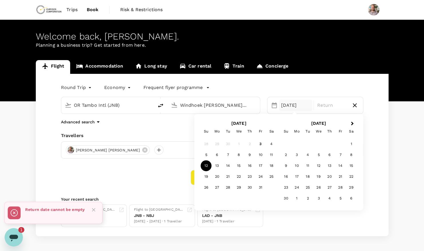
click at [205, 166] on div "12" at bounding box center [206, 165] width 11 height 11
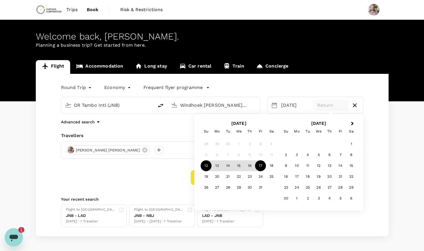
click at [258, 164] on div "17" at bounding box center [260, 165] width 11 height 11
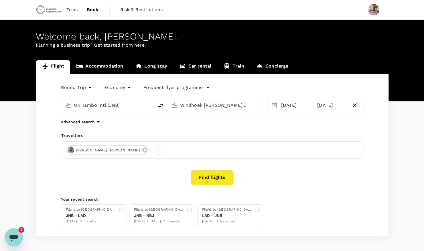
click at [218, 182] on button "Find flights" at bounding box center [212, 177] width 43 height 15
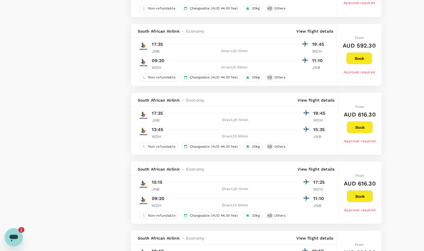
scroll to position [916, 0]
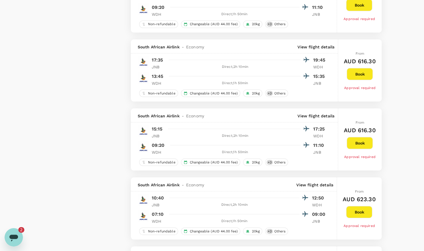
click at [15, 230] on div "Open messaging window, 2 unread messages" at bounding box center [13, 237] width 17 height 17
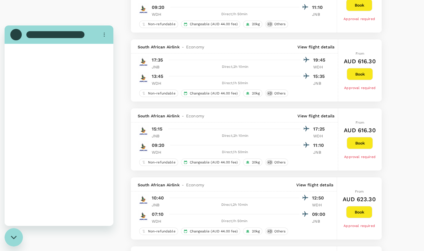
scroll to position [0, 0]
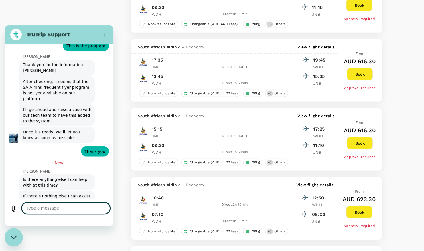
type textarea "x"
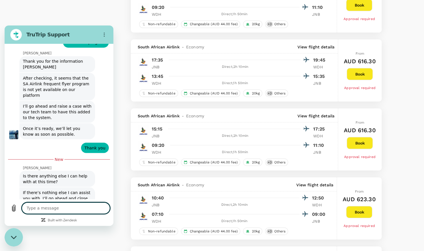
scroll to position [605, 0]
click at [69, 211] on textarea at bounding box center [66, 207] width 88 height 11
type textarea "T"
type textarea "x"
type textarea "Th"
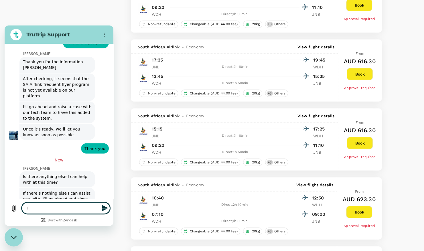
type textarea "x"
type textarea "Tha"
type textarea "x"
type textarea "Than"
type textarea "x"
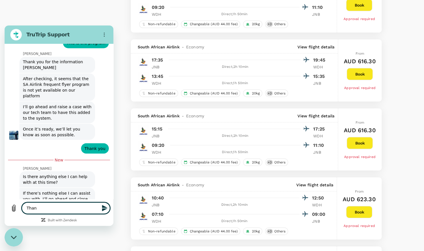
type textarea "Thank"
type textarea "x"
type textarea "Thank"
type textarea "x"
type textarea "Thank y"
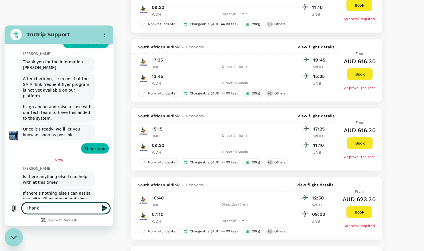
type textarea "x"
type textarea "Thank yo"
type textarea "x"
type textarea "Thank you"
type textarea "x"
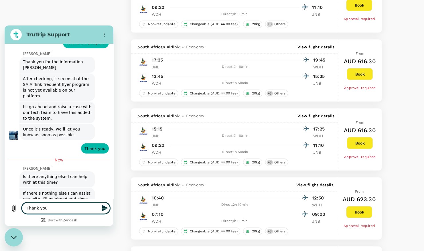
type textarea "Thank you"
type textarea "x"
type textarea "Thank you t"
type textarea "x"
type textarea "Thank you th"
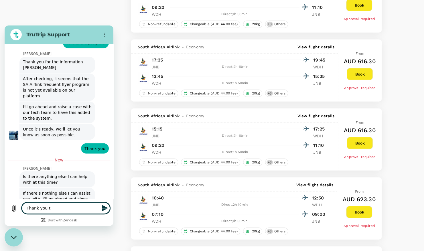
type textarea "x"
type textarea "Thank you the"
type textarea "x"
type textarea "Thank you ther"
type textarea "x"
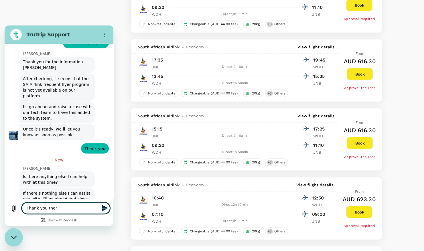
type textarea "Thank you there"
type textarea "x"
type textarea "Thank you there"
type textarea "x"
type textarea "Thank you there i"
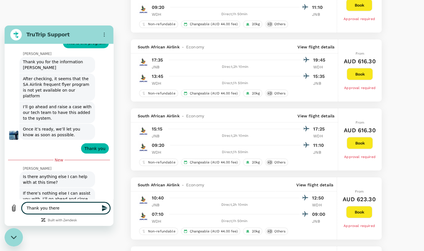
type textarea "x"
type textarea "Thank you there is"
type textarea "x"
type textarea "Thank you there is"
type textarea "x"
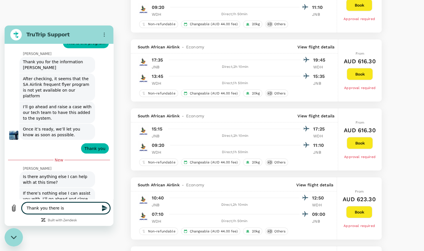
type textarea "Thank you there is n"
type textarea "x"
type textarea "Thank you there is no"
type textarea "x"
type textarea "Thank you there is not"
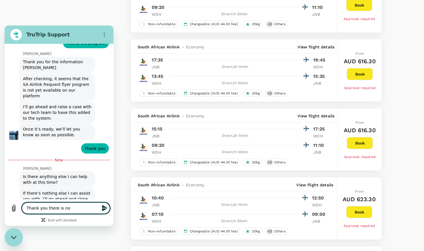
type textarea "x"
type textarea "Thank you there is noth"
type textarea "x"
type textarea "Thank you there is nothi"
type textarea "x"
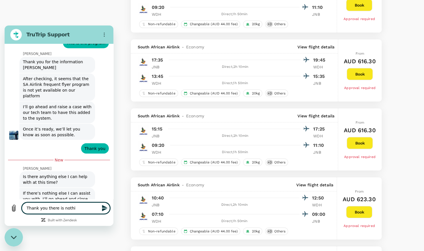
type textarea "Thank you there is nothin"
type textarea "x"
type textarea "Thank you there is nothing"
type textarea "x"
type textarea "Thank you there is nothing"
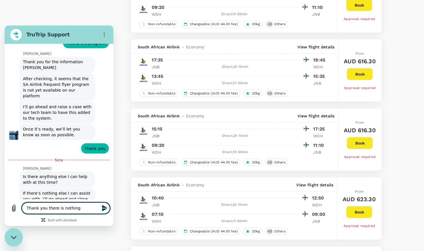
type textarea "x"
type textarea "Thank you there is nothing e"
type textarea "x"
type textarea "Thank you there is nothing el"
type textarea "x"
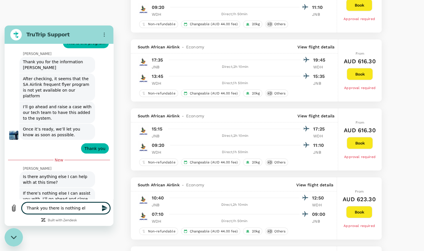
type textarea "Thank you there is nothing els"
type textarea "x"
type textarea "Thank you there is nothing else"
type textarea "x"
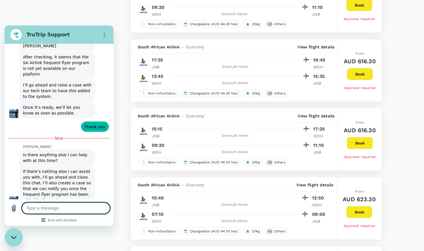
type textarea "x"
type textarea "T"
type textarea "x"
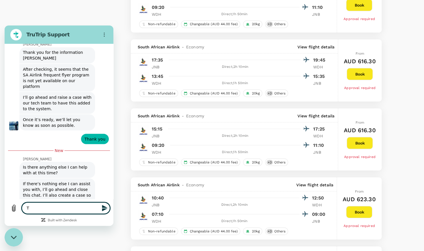
type textarea "Th"
type textarea "x"
type textarea "Tha"
type textarea "x"
type textarea "Than"
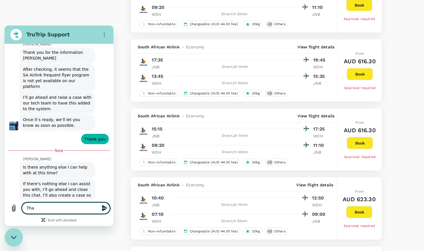
type textarea "x"
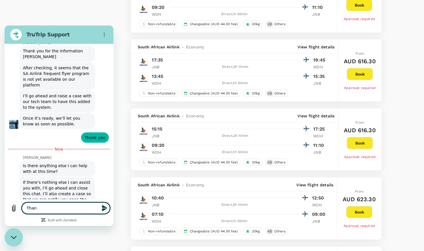
type textarea "Thank"
type textarea "x"
type textarea "Thank"
type textarea "x"
type textarea "Thank y"
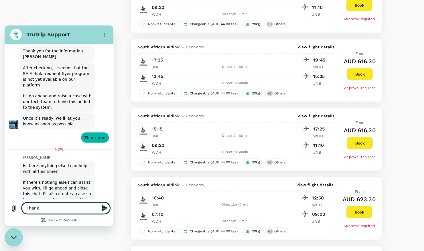
type textarea "x"
type textarea "Thank yu"
type textarea "x"
type textarea "Thank yu"
type textarea "x"
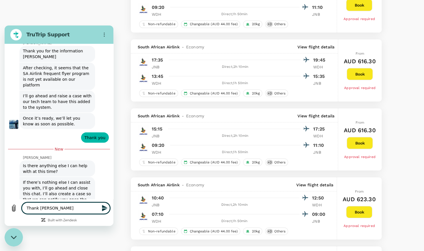
type textarea "Thank yu"
type textarea "x"
type textarea "Thank y"
type textarea "x"
type textarea "Thank"
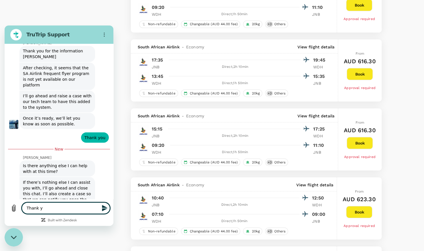
type textarea "x"
type textarea "Thank"
type textarea "x"
type textarea "Than"
type textarea "x"
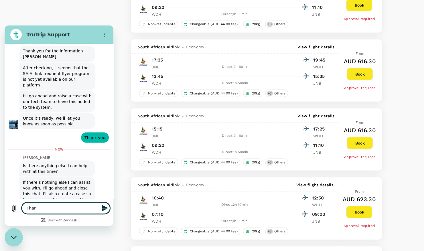
type textarea "Tha"
type textarea "x"
type textarea "Th"
type textarea "x"
type textarea "T"
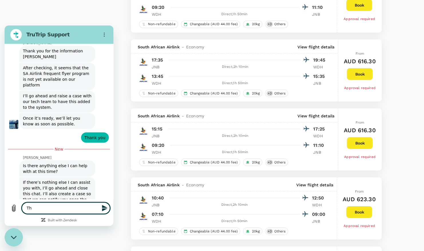
type textarea "x"
type textarea "H"
type textarea "x"
type textarea "Ha"
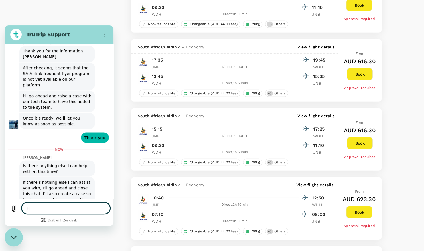
type textarea "x"
type textarea "Hav"
type textarea "x"
type textarea "Have"
type textarea "x"
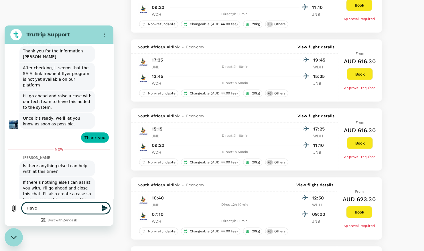
type textarea "Have"
type textarea "x"
type textarea "Have a"
type textarea "x"
type textarea "Have a"
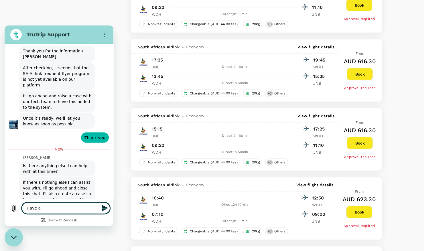
type textarea "x"
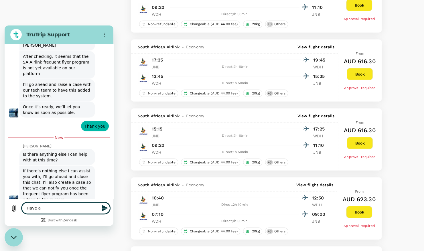
scroll to position [627, 0]
type textarea "Have a g"
type textarea "x"
type textarea "Have a gr"
type textarea "x"
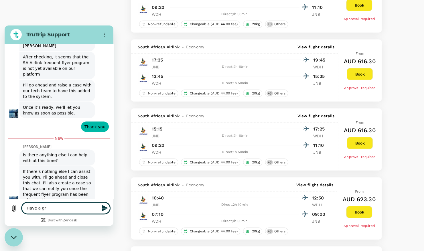
type textarea "Have a gre"
type textarea "x"
type textarea "Have a grea"
type textarea "x"
type textarea "Have a great"
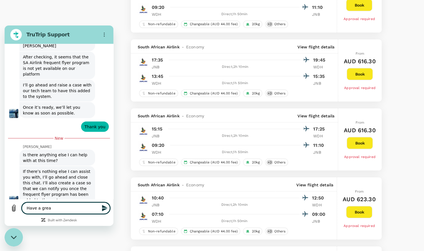
type textarea "x"
type textarea "Have a great"
type textarea "x"
type textarea "Have a great w"
type textarea "x"
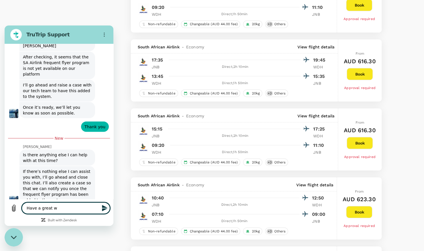
type textarea "Have a great we"
type textarea "x"
type textarea "Have a great wee"
type textarea "x"
type textarea "Have a great week"
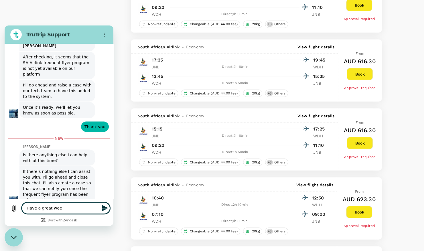
type textarea "x"
type textarea "Have a great weeke"
type textarea "x"
type textarea "Have a great weeken"
type textarea "x"
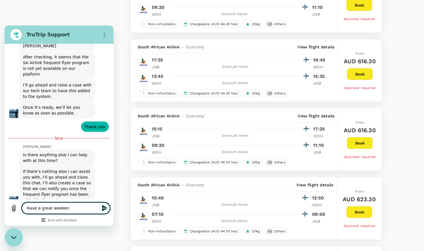
type textarea "Have a great weekend"
type textarea "x"
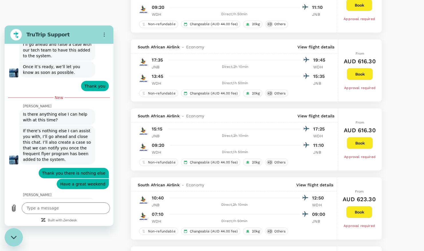
scroll to position [668, 0]
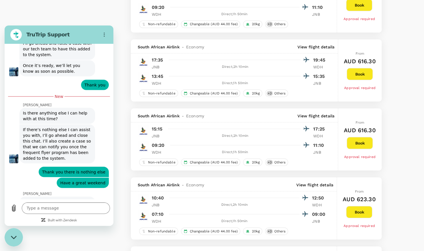
click at [17, 241] on div "Close messaging window" at bounding box center [13, 237] width 17 height 17
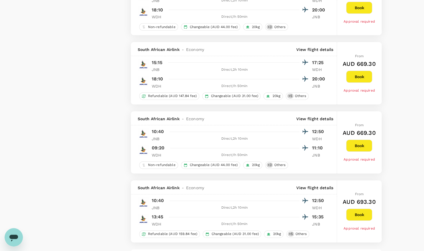
scroll to position [1317, 0]
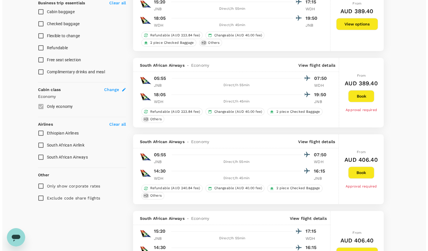
scroll to position [258, 0]
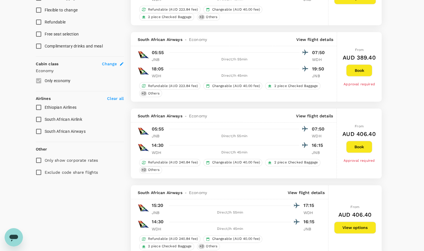
type textarea "x"
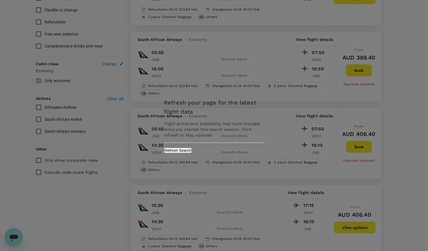
click at [192, 153] on button "Refresh Search" at bounding box center [178, 150] width 28 height 5
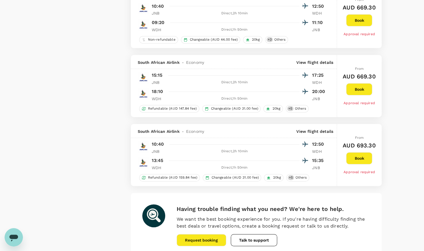
scroll to position [1317, 0]
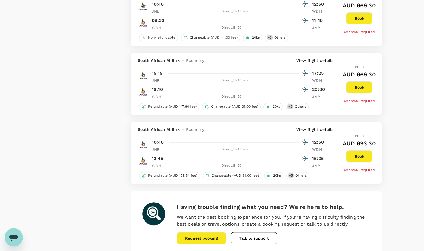
click at [366, 151] on button "Book" at bounding box center [359, 156] width 26 height 12
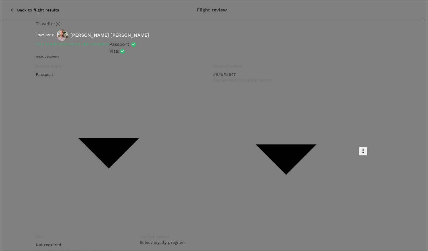
scroll to position [210, 0]
click at [112, 169] on p "Select" at bounding box center [78, 172] width 68 height 6
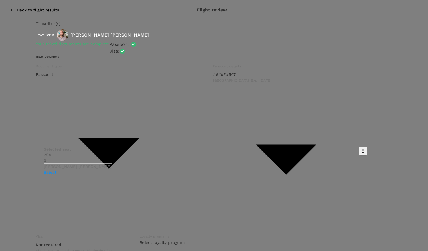
click at [112, 169] on p "Select" at bounding box center [78, 172] width 68 height 6
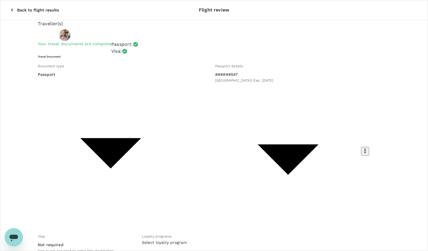
scroll to position [0, 0]
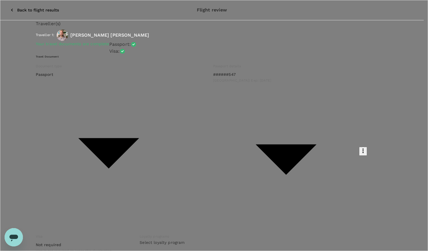
type input "9c4289b1-14a3-4119-8736-521306e5ca8f"
type textarea "Trip to Namibia with Emmanuel"
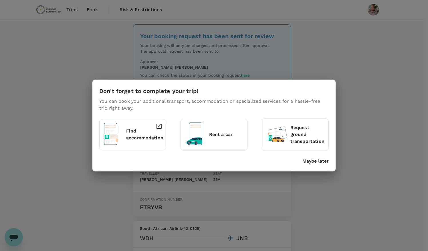
click at [316, 162] on p "Maybe later" at bounding box center [316, 161] width 26 height 7
